Goal: Find specific page/section: Find specific page/section

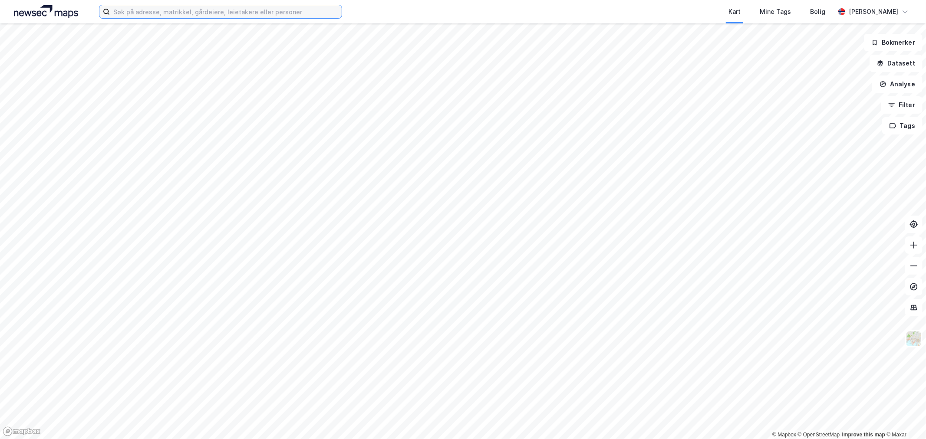
click at [221, 14] on input at bounding box center [226, 11] width 232 height 13
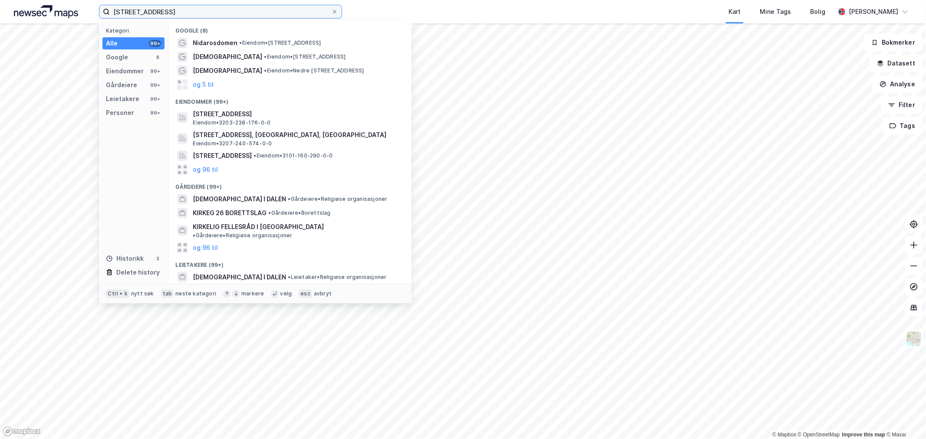
type input "[STREET_ADDRESS]"
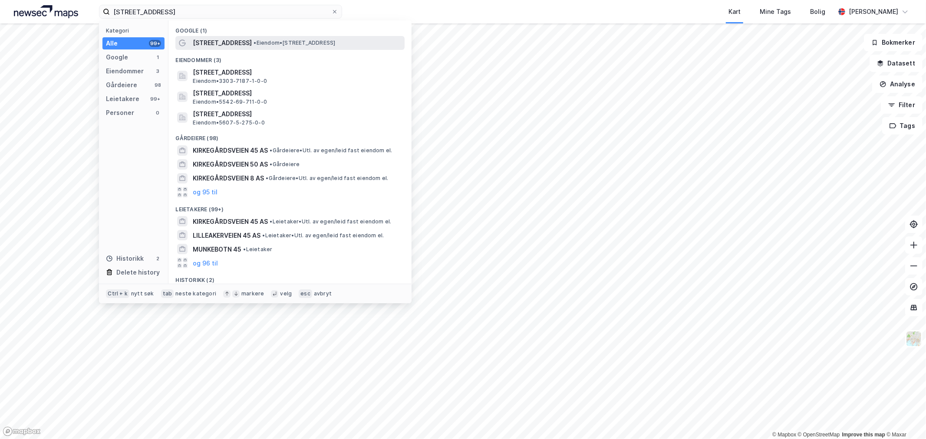
click at [250, 45] on div "[STREET_ADDRESS] • Eiendom • [STREET_ADDRESS]" at bounding box center [298, 43] width 210 height 10
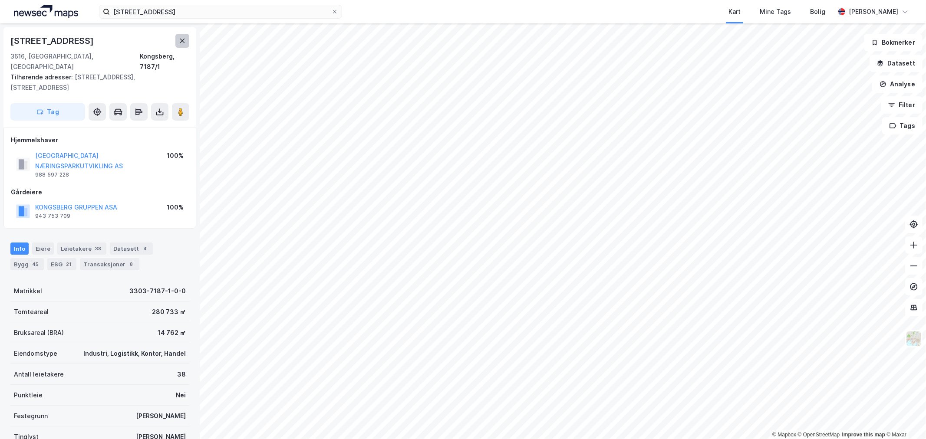
click at [184, 38] on icon at bounding box center [182, 40] width 7 height 7
